Goal: Transaction & Acquisition: Subscribe to service/newsletter

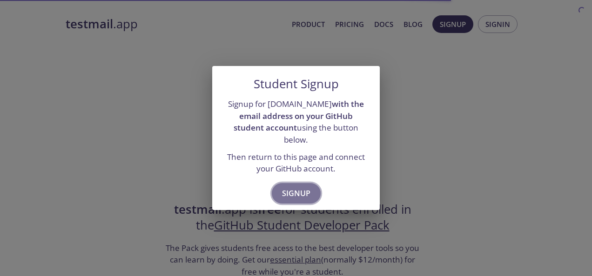
click at [294, 187] on span "Signup" at bounding box center [296, 193] width 28 height 13
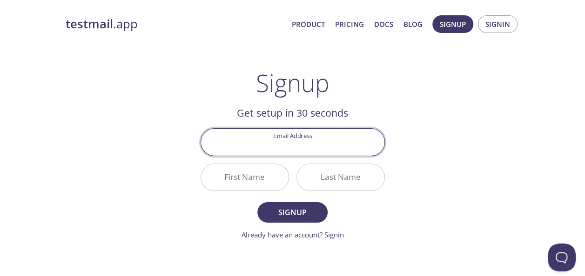
click at [300, 147] on input "Email Address" at bounding box center [292, 142] width 183 height 27
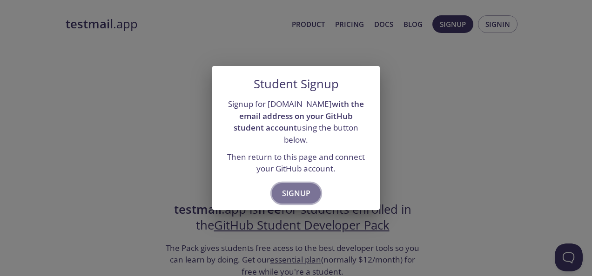
click at [290, 187] on span "Signup" at bounding box center [296, 193] width 28 height 13
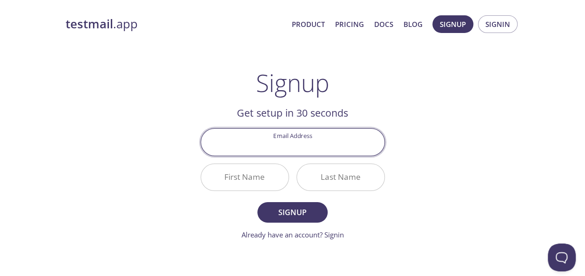
click at [280, 148] on input "Email Address" at bounding box center [292, 142] width 183 height 27
type input "[EMAIL_ADDRESS][DOMAIN_NAME]"
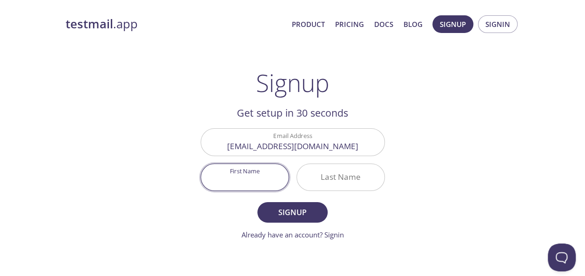
click at [243, 175] on input "First Name" at bounding box center [244, 177] width 87 height 27
type input "HARISH"
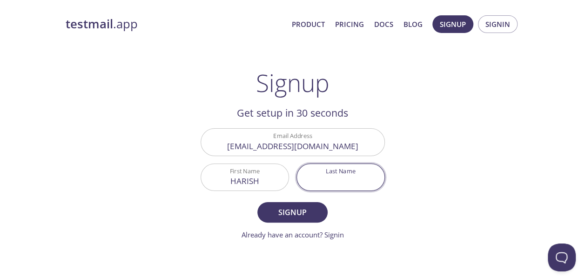
click at [363, 174] on input "Last Name" at bounding box center [340, 177] width 87 height 27
type input "K"
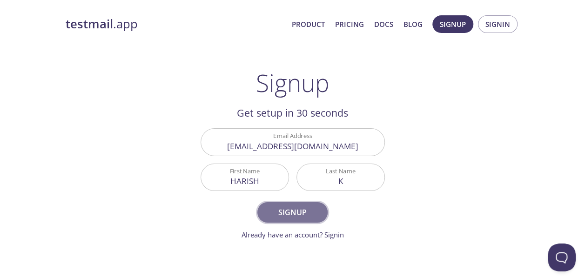
click at [299, 210] on span "Signup" at bounding box center [292, 212] width 49 height 13
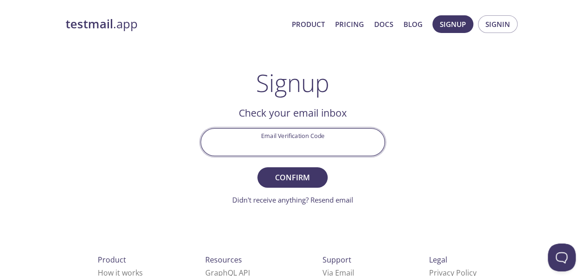
click at [328, 134] on input "Email Verification Code" at bounding box center [292, 142] width 183 height 27
paste input "4JU196"
type input "4JU196P"
drag, startPoint x: 316, startPoint y: 143, endPoint x: 262, endPoint y: 147, distance: 55.0
click at [262, 147] on input "4JU196P" at bounding box center [292, 142] width 183 height 27
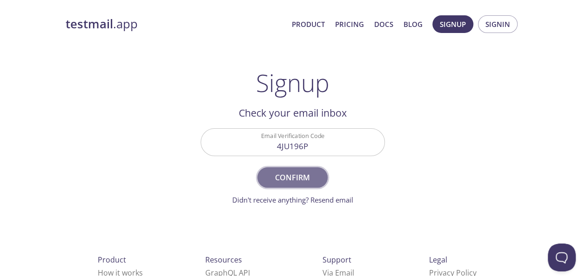
click at [299, 181] on span "Confirm" at bounding box center [292, 177] width 49 height 13
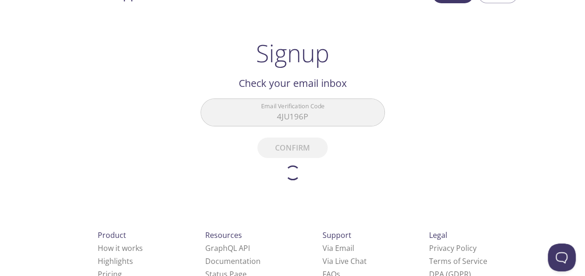
scroll to position [31, 0]
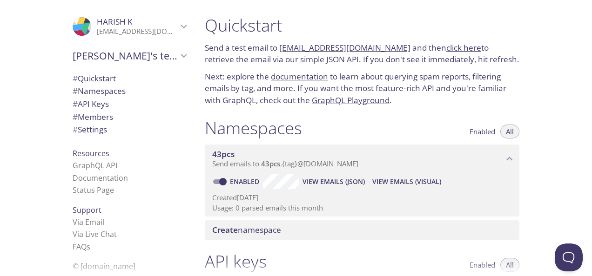
click at [4, 72] on div ".cls-1 { fill: #6d5ca8; } .cls-2 { fill: #3fc191; } .cls-3 { fill: #3b4752; } .…" at bounding box center [98, 138] width 197 height 276
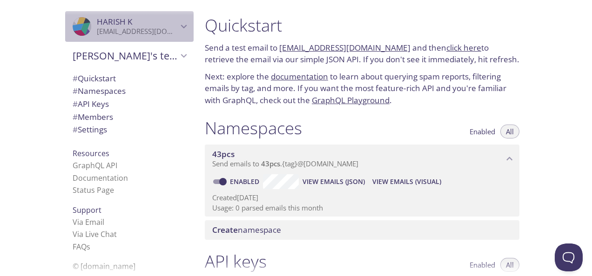
click at [154, 30] on p "[EMAIL_ADDRESS][DOMAIN_NAME]" at bounding box center [137, 31] width 81 height 9
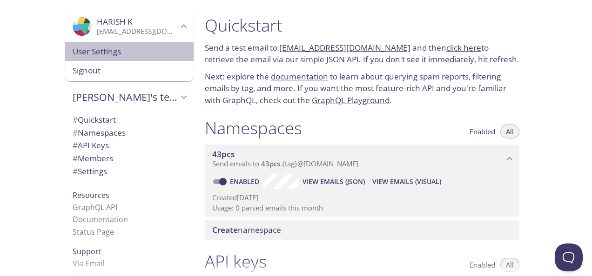
click at [110, 47] on span "User Settings" at bounding box center [130, 52] width 114 height 12
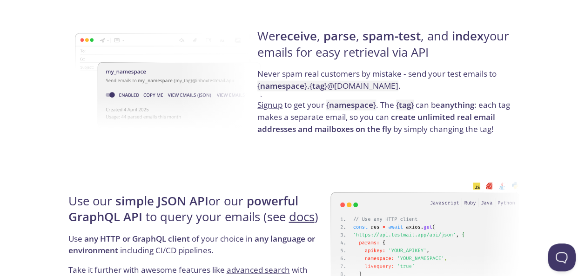
scroll to position [732, 0]
drag, startPoint x: 365, startPoint y: 36, endPoint x: 430, endPoint y: 59, distance: 68.9
click at [430, 59] on h4 "We receive , parse , spam-test , and index your emails for easy retrieval via A…" at bounding box center [386, 48] width 259 height 40
drag, startPoint x: 430, startPoint y: 59, endPoint x: 434, endPoint y: 90, distance: 31.9
click at [434, 90] on p "Never spam real customers by mistake - send your test emails to { namespace } .…" at bounding box center [386, 82] width 259 height 31
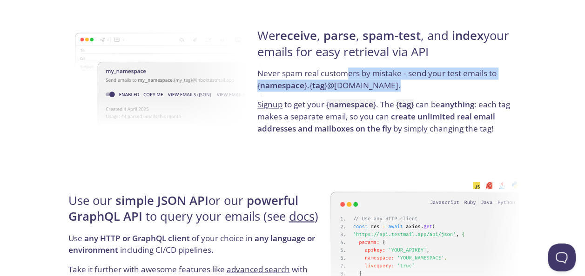
drag, startPoint x: 347, startPoint y: 74, endPoint x: 420, endPoint y: 88, distance: 74.6
click at [420, 88] on p "Never spam real customers by mistake - send your test emails to { namespace } .…" at bounding box center [386, 82] width 259 height 31
drag, startPoint x: 420, startPoint y: 88, endPoint x: 402, endPoint y: 87, distance: 18.2
click at [398, 87] on code "{ namespace } . { tag } @inbox.testmail.app" at bounding box center [327, 85] width 141 height 11
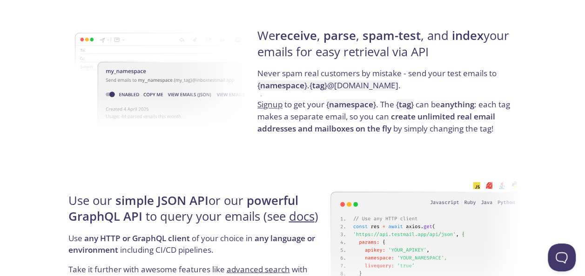
click at [424, 101] on p "Signup to get your { namespace } . The { tag } can be anything : each tag makes…" at bounding box center [386, 117] width 259 height 36
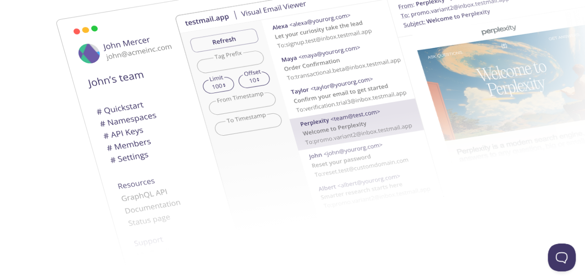
scroll to position [0, 0]
